Goal: Communication & Community: Answer question/provide support

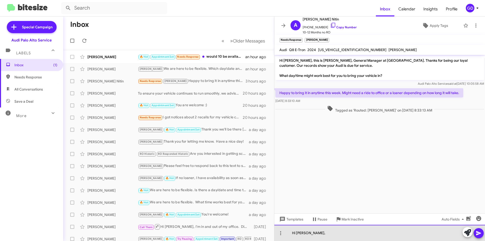
click at [318, 232] on div "Hi [PERSON_NAME]," at bounding box center [380, 233] width 211 height 16
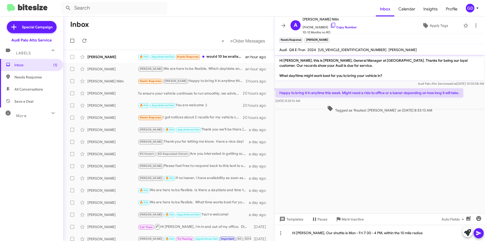
click at [478, 234] on icon at bounding box center [479, 233] width 5 height 4
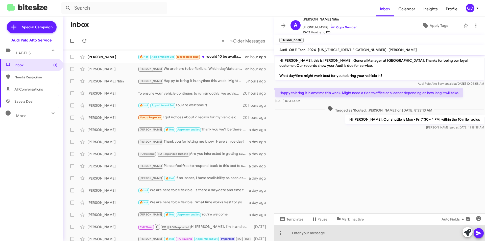
click at [304, 235] on div at bounding box center [380, 233] width 211 height 16
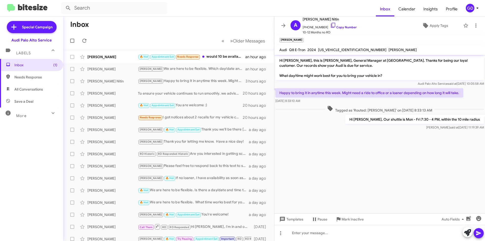
click at [320, 154] on cdk-virtual-scroll-viewport "Hi [PERSON_NAME], this is [PERSON_NAME], General Manager at [GEOGRAPHIC_DATA]. …" at bounding box center [380, 134] width 211 height 159
click at [301, 233] on div at bounding box center [380, 233] width 211 height 16
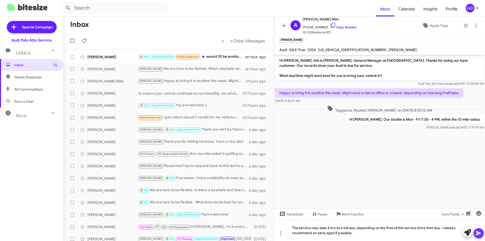
click at [480, 234] on icon at bounding box center [479, 233] width 6 height 6
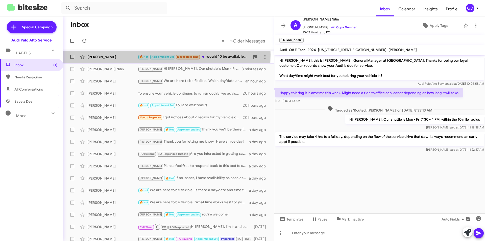
click at [103, 55] on div "[PERSON_NAME]" at bounding box center [112, 56] width 51 height 5
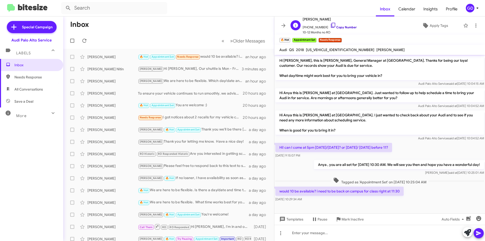
click at [339, 27] on link "Copy Number" at bounding box center [343, 27] width 27 height 4
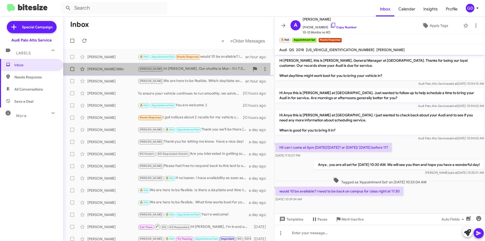
click at [105, 65] on div "[PERSON_NAME] [PERSON_NAME], Our shuttle is Mon - Fri 7:30 - 4 PM, within the 1…" at bounding box center [168, 69] width 203 height 10
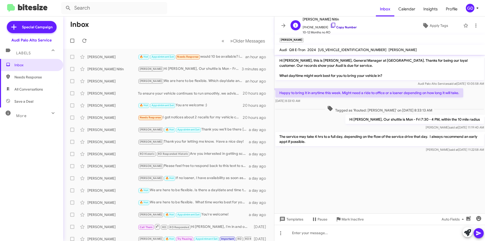
click at [339, 26] on link "Copy Number" at bounding box center [343, 27] width 27 height 4
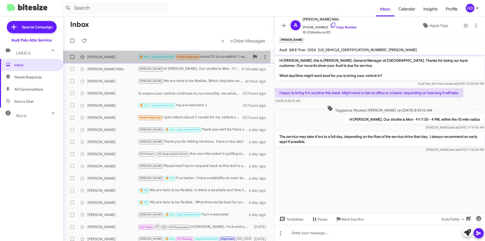
click at [100, 58] on div "[PERSON_NAME]" at bounding box center [112, 56] width 51 height 5
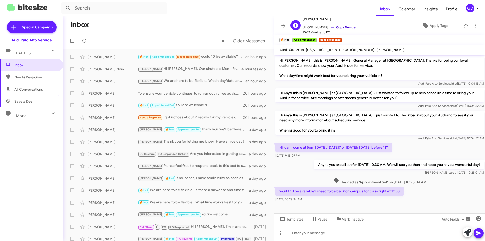
click at [339, 28] on link "Copy Number" at bounding box center [343, 27] width 27 height 4
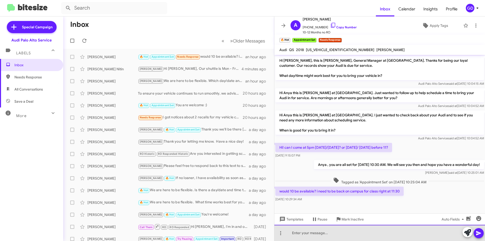
click at [294, 232] on div at bounding box center [380, 233] width 211 height 16
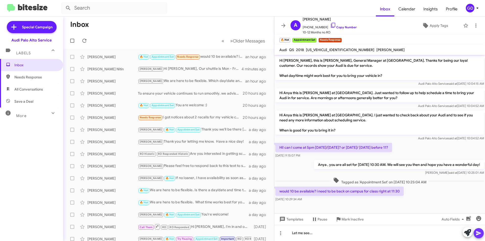
click at [477, 235] on icon at bounding box center [479, 233] width 5 height 4
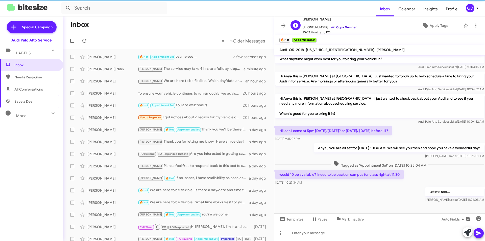
click at [342, 26] on link "Copy Number" at bounding box center [343, 27] width 27 height 4
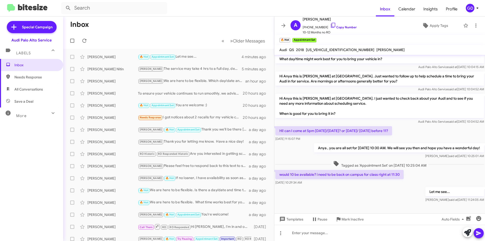
click at [321, 197] on div "Let me see... [PERSON_NAME] said at [DATE] 11:24:05 AM" at bounding box center [380, 194] width 211 height 17
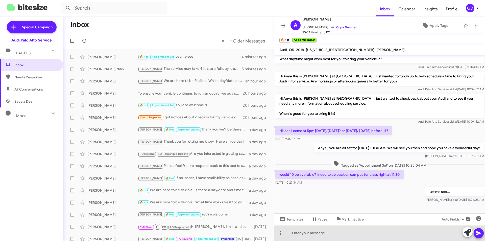
click at [306, 234] on div at bounding box center [380, 233] width 211 height 16
click at [329, 234] on div "You're all set for 10AM. Have a great day!" at bounding box center [380, 233] width 211 height 16
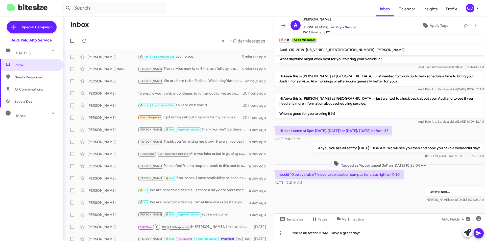
drag, startPoint x: 480, startPoint y: 233, endPoint x: 485, endPoint y: 225, distance: 9.3
click at [480, 232] on icon at bounding box center [479, 233] width 5 height 4
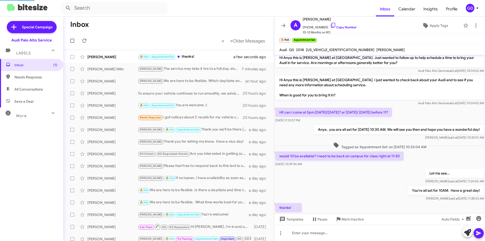
scroll to position [0, 0]
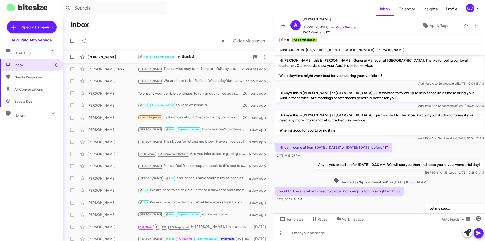
click at [96, 56] on div "[PERSON_NAME]" at bounding box center [112, 56] width 51 height 5
click at [338, 28] on link "Copy Number" at bounding box center [343, 27] width 27 height 4
click at [329, 233] on div at bounding box center [380, 233] width 211 height 16
click at [478, 232] on icon at bounding box center [479, 233] width 5 height 4
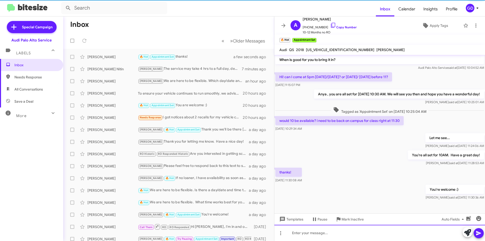
scroll to position [72, 0]
